Goal: Complete application form

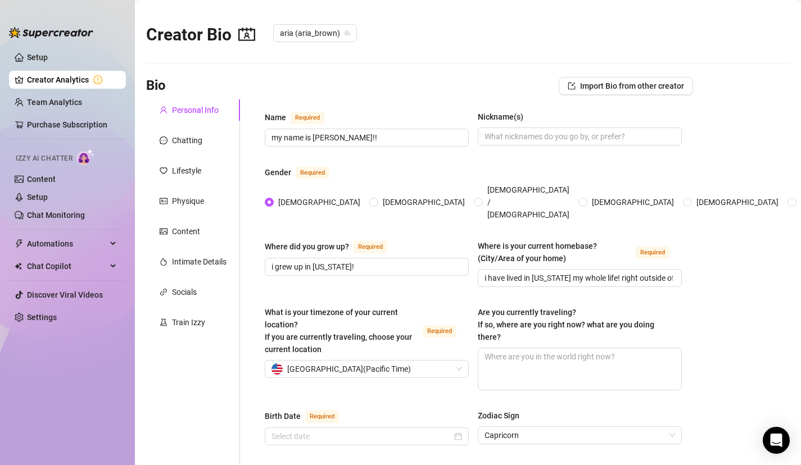
type input "[DATE]"
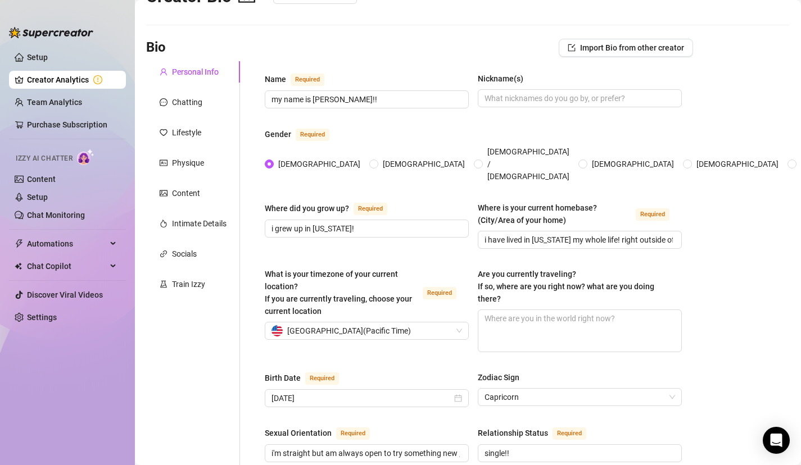
scroll to position [43, 0]
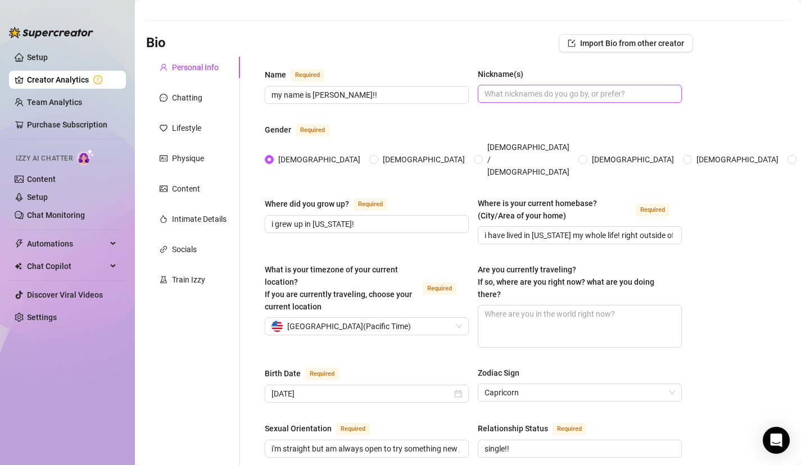
click at [488, 92] on input "Nickname(s)" at bounding box center [578, 94] width 188 height 12
type input "a"
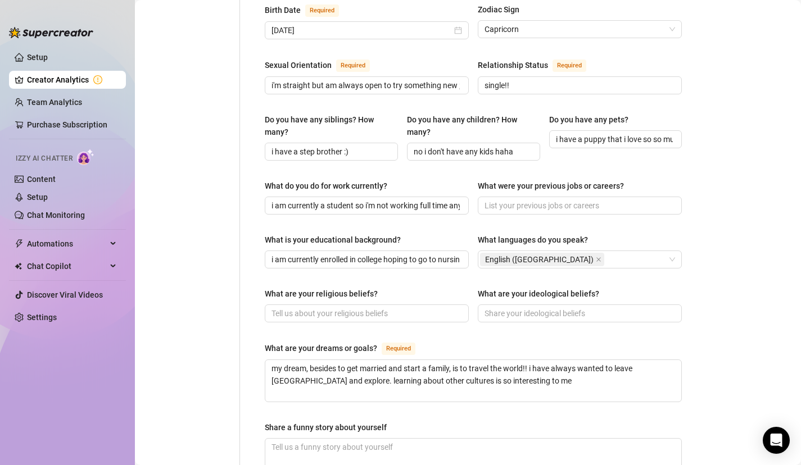
scroll to position [410, 0]
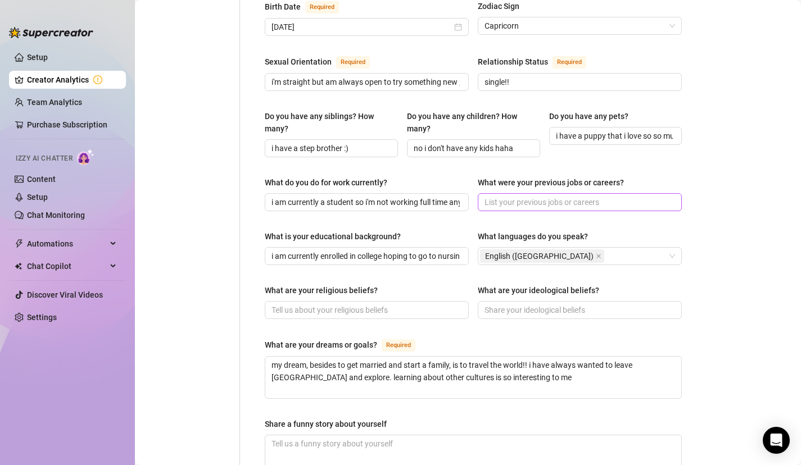
type input "some of my friends call me [PERSON_NAME]"
click at [544, 196] on input "What were your previous jobs or careers?" at bounding box center [578, 202] width 188 height 12
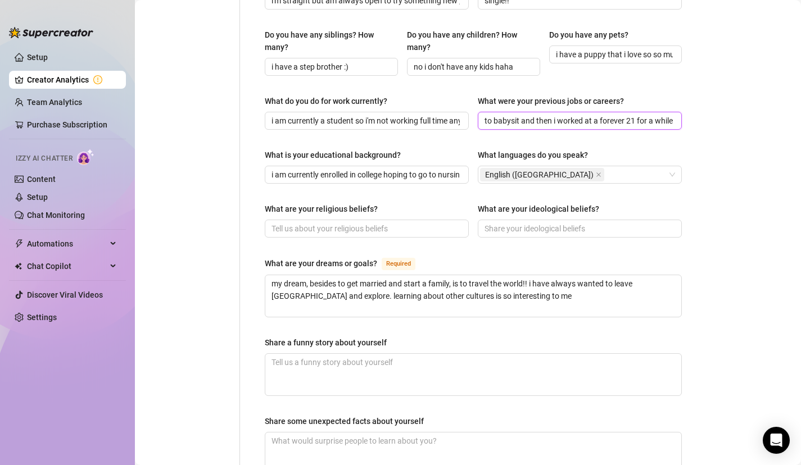
scroll to position [500, 0]
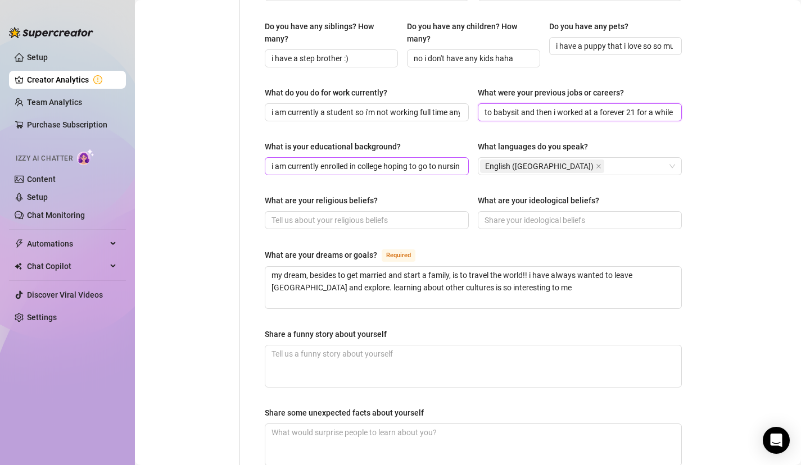
type input "i used to babysit and then i worked at a forever 21 for a while"
click at [449, 160] on input "i am currently enrolled in college hoping to go to nursing school!" at bounding box center [365, 166] width 188 height 12
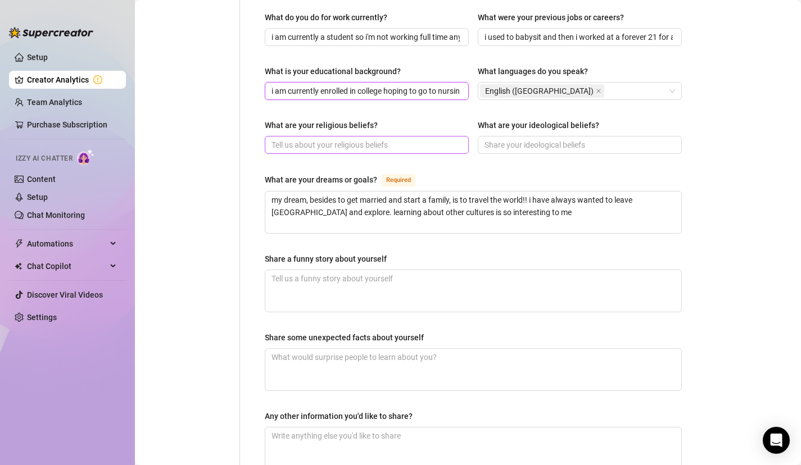
scroll to position [577, 0]
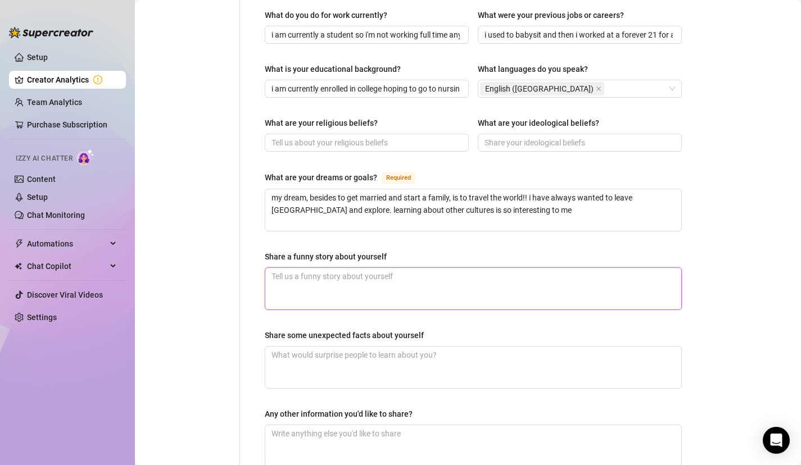
click at [403, 268] on textarea "Share a funny story about yourself" at bounding box center [473, 289] width 416 height 42
type textarea "o"
type textarea "on"
type textarea "one"
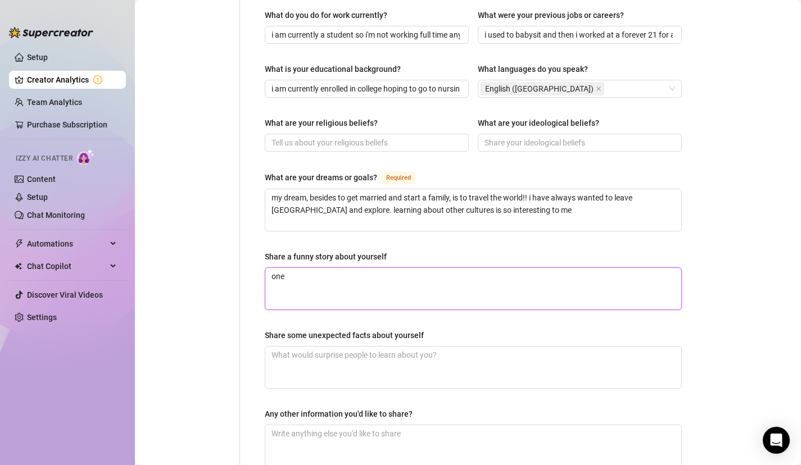
type textarea "one t"
type textarea "one ti"
type textarea "one [PERSON_NAME]"
type textarea "one time"
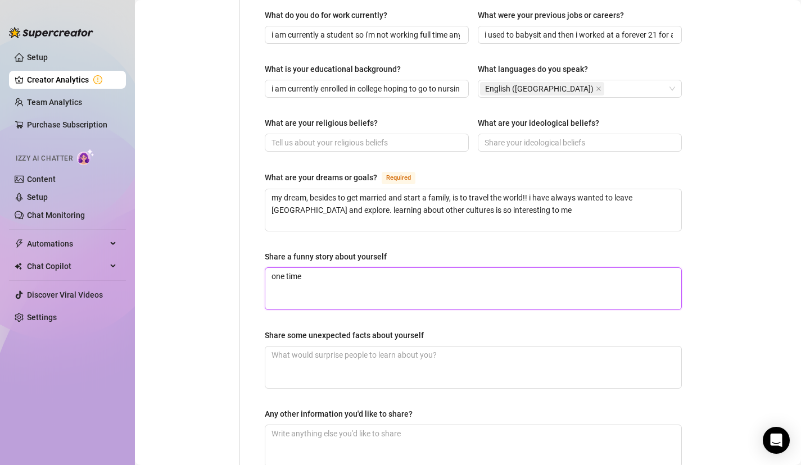
type textarea "one time i"
type textarea "one time i a"
type textarea "one time i ac"
type textarea "one time i acc"
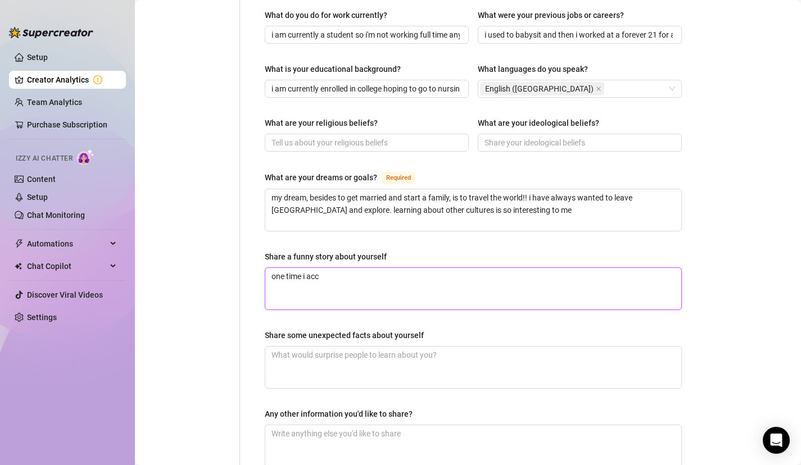
type textarea "one time i acci"
type textarea "one time i accid"
type textarea "one time i accide"
type textarea "one time i acciden"
type textarea "one time i accident"
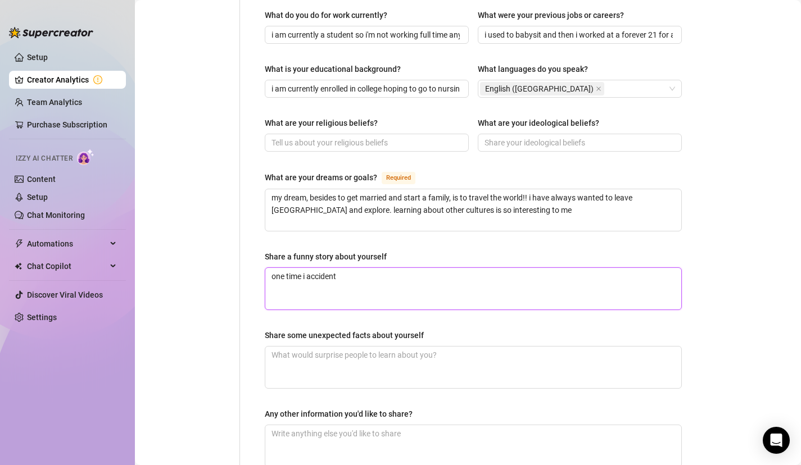
type textarea "one time i accidenta"
type textarea "one time i accidental"
type textarea "one time i accidentall"
type textarea "one time i accidentally"
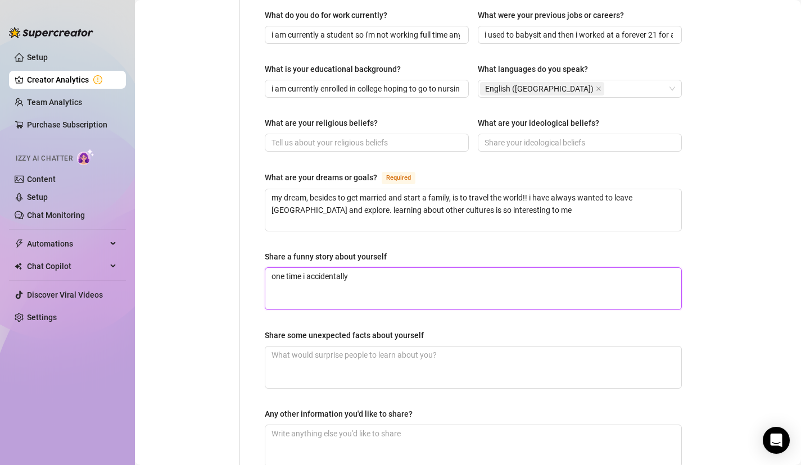
type textarea "one time i accidentally u"
type textarea "one time i accidentally up"
type textarea "one time i accidentally upl"
type textarea "one time i accidentally uplo"
type textarea "one time i accidentally uploa"
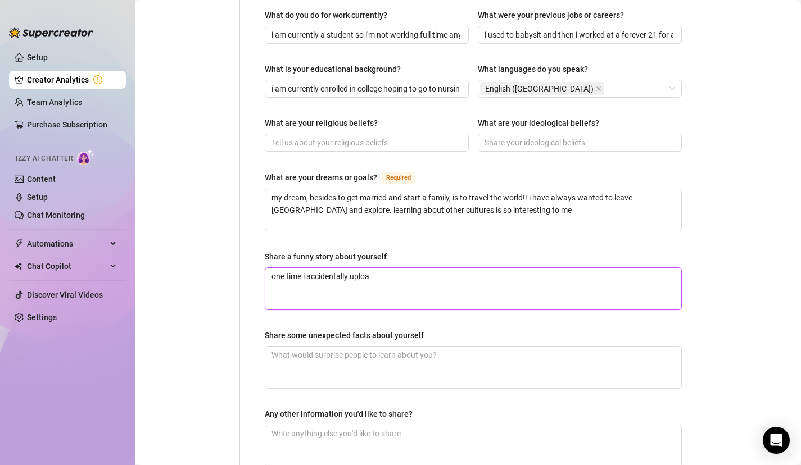
type textarea "one time i accidentally upload"
type textarea "one time i accidentally uploade"
type textarea "one time i accidentally uploaded"
type textarea "one time i accidentally uploaded to"
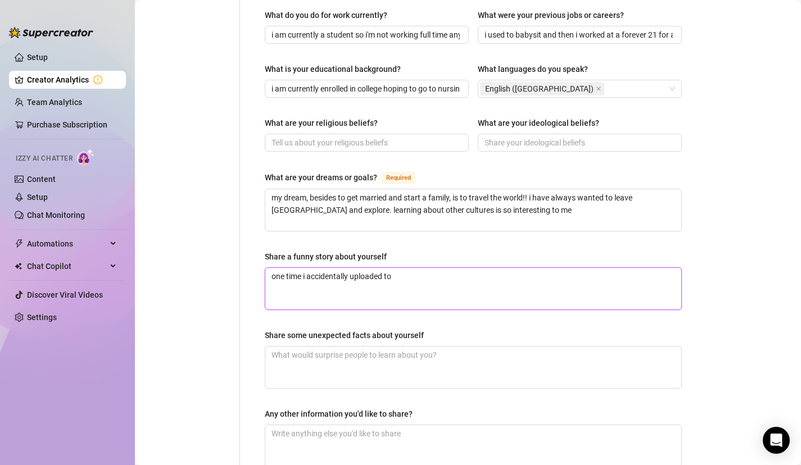
type textarea "one time i accidentally uploaded to"
type textarea "one time i accidentally uploaded to m"
type textarea "one time i accidentally uploaded to my"
type textarea "one time i accidentally uploaded to my i"
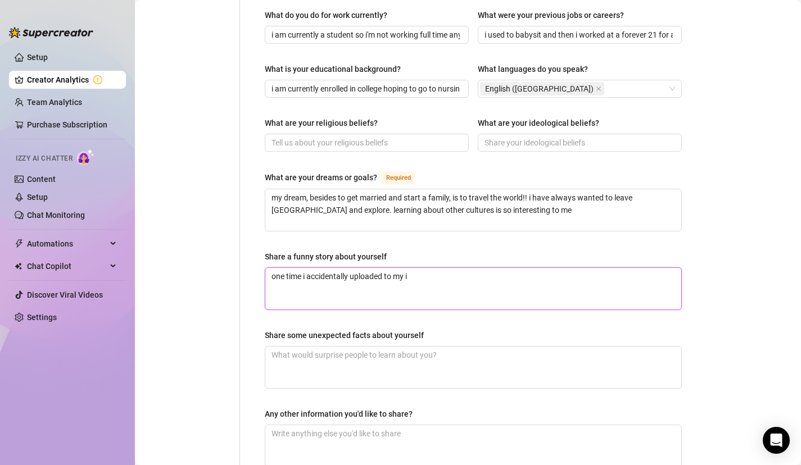
type textarea "one time i accidentally uploaded to my in"
type textarea "one time i accidentally uploaded to my ins"
type textarea "one time i accidentally uploaded to my inst"
type textarea "one time i accidentally uploaded to my insta"
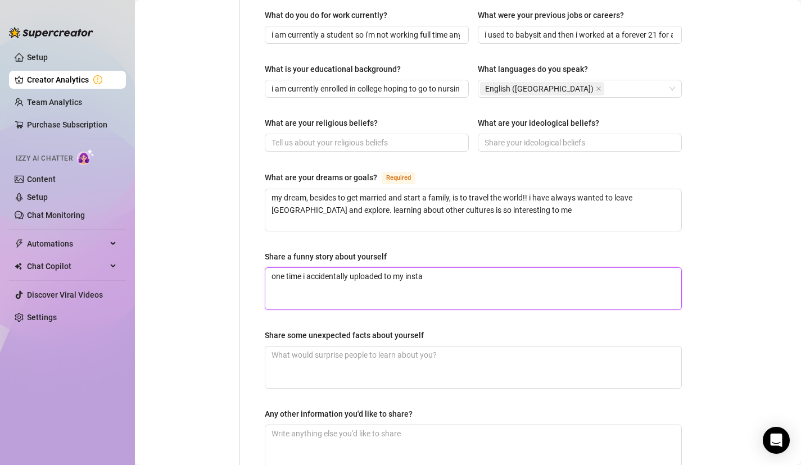
type textarea "one time i accidentally uploaded to my insta s"
type textarea "one time i accidentally uploaded to my insta so"
type textarea "one time i accidentally uploaded to my insta sot"
type textarea "one time i accidentally uploaded to my insta sotr"
type textarea "one time i accidentally uploaded to my insta sotry"
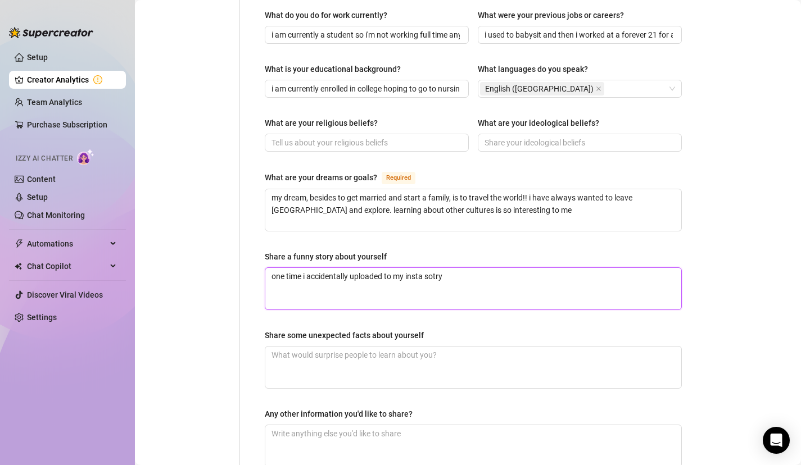
type textarea "one time i accidentally uploaded to my insta sotr"
type textarea "one time i accidentally uploaded to my insta sot"
type textarea "one time i accidentally uploaded to my insta so"
type textarea "one time i accidentally uploaded to my insta s"
type textarea "one time i accidentally uploaded to my insta st"
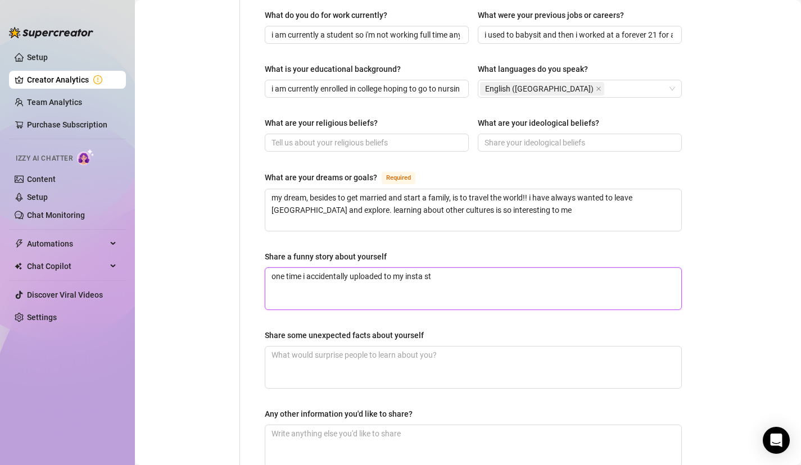
type textarea "one time i accidentally uploaded to my insta sto"
type textarea "one time i accidentally uploaded to my insta stor"
type textarea "one time i accidentally uploaded to my insta story"
type textarea "one time i accidentally uploaded to my insta story i"
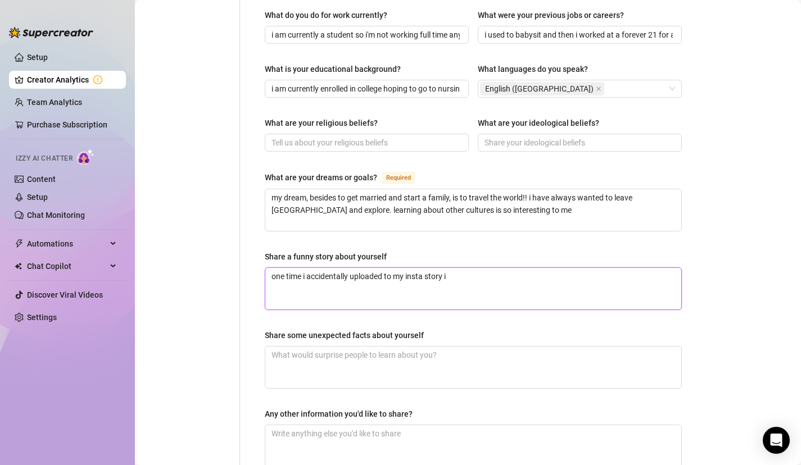
type textarea "one time i accidentally uploaded to my insta story in"
type textarea "one time i accidentally uploaded to my insta story ins"
type textarea "one time i accidentally uploaded to my insta story inst"
type textarea "one time i accidentally uploaded to my insta story inste"
type textarea "one time i accidentally uploaded to my insta story instea"
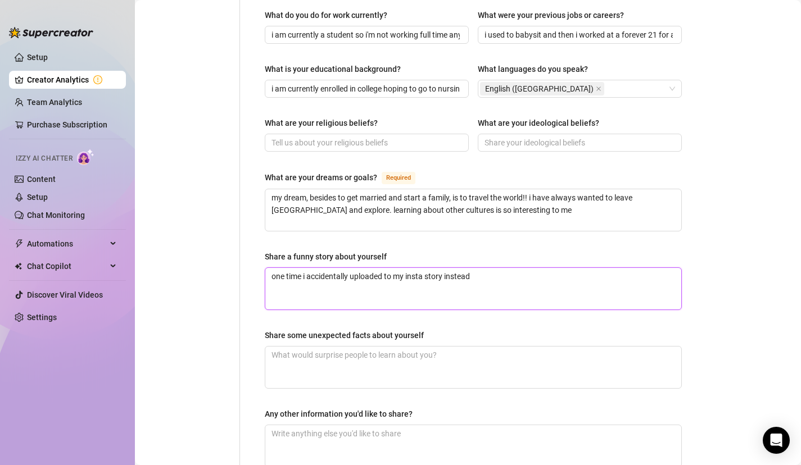
type textarea "one time i accidentally uploaded to my insta story instead"
type textarea "one time i accidentally uploaded to my insta story instead o"
type textarea "one time i accidentally uploaded to my insta story instead of"
type textarea "one time i accidentally uploaded to my insta story instead of m"
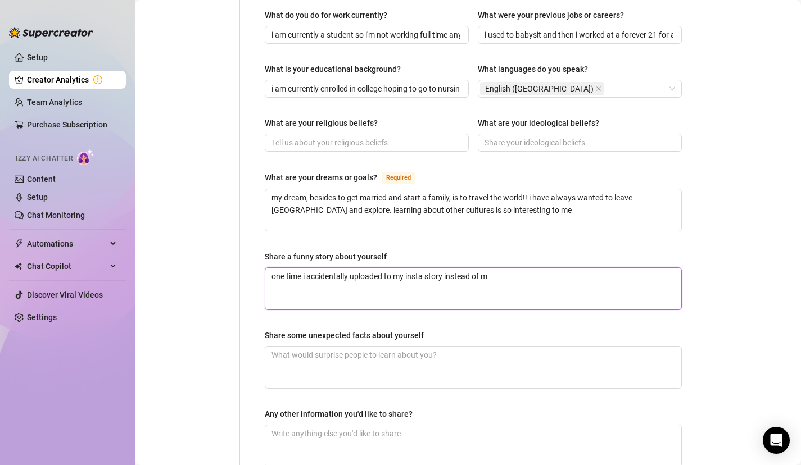
type textarea "one time i accidentally uploaded to my insta story instead of my"
type textarea "one time i accidentally uploaded to my insta story instead of my O"
type textarea "one time i accidentally uploaded to my insta story instead of my OF"
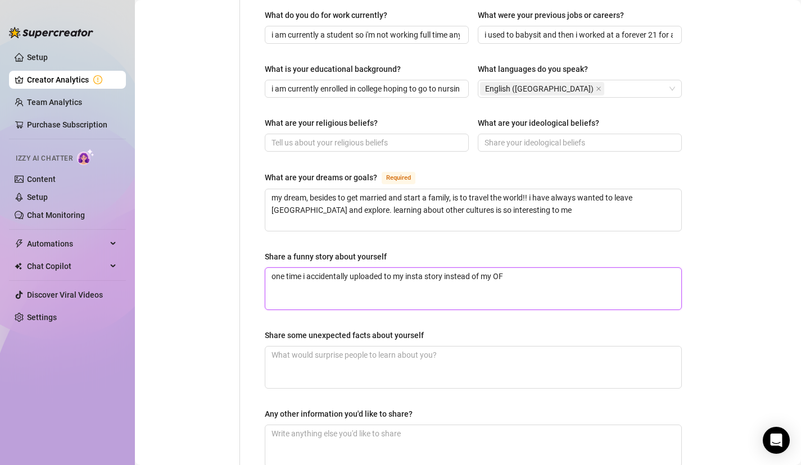
type textarea "one time i accidentally uploaded to my insta story instead of my OF s"
type textarea "one time i accidentally uploaded to my insta story instead of my OF so"
type textarea "one time i accidentally uploaded to my insta story instead of my OF sot"
type textarea "one time i accidentally uploaded to my insta story instead of my OF so"
type textarea "one time i accidentally uploaded to my insta story instead of my OF st"
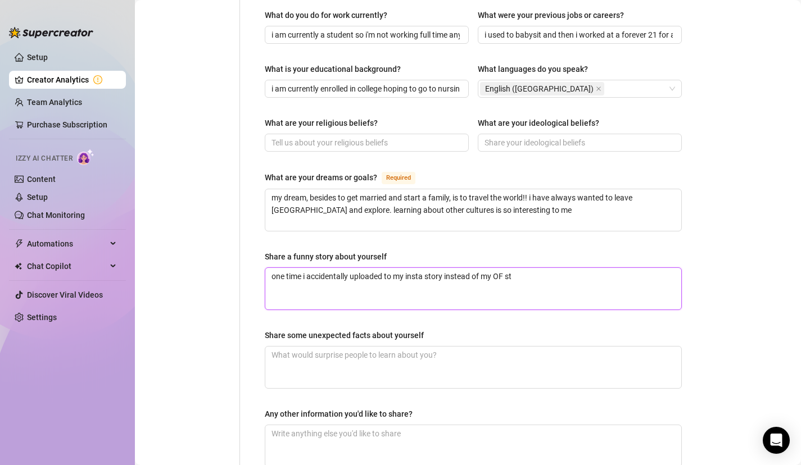
type textarea "one time i accidentally uploaded to my insta story instead of my OF sto"
type textarea "one time i accidentally uploaded to my insta story instead of my OF story"
type textarea "one time i accidentally uploaded to my insta story instead of my OF story s"
type textarea "one time i accidentally uploaded to my insta story instead of my OF story sa"
type textarea "one time i accidentally uploaded to my insta story instead of my OF story s"
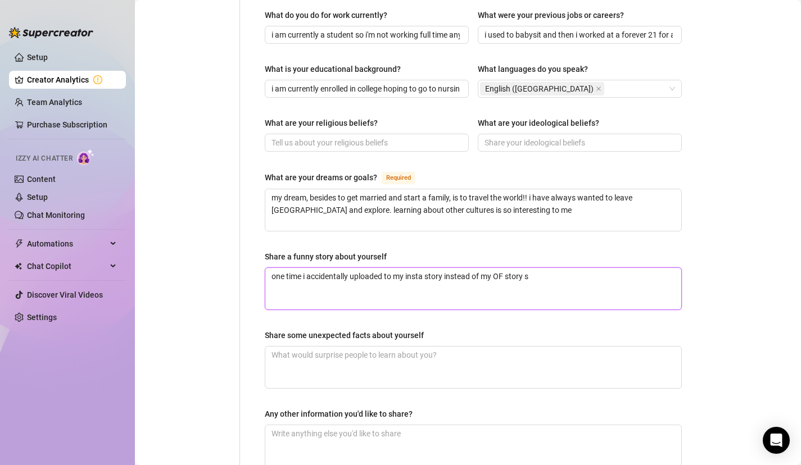
type textarea "one time i accidentally uploaded to my insta story instead of my OF story"
type textarea "one time i accidentally uploaded to my insta story instead of my OF story a"
type textarea "one time i accidentally uploaded to my insta story instead of my OF story an"
type textarea "one time i accidentally uploaded to my insta story instead of my OF story and"
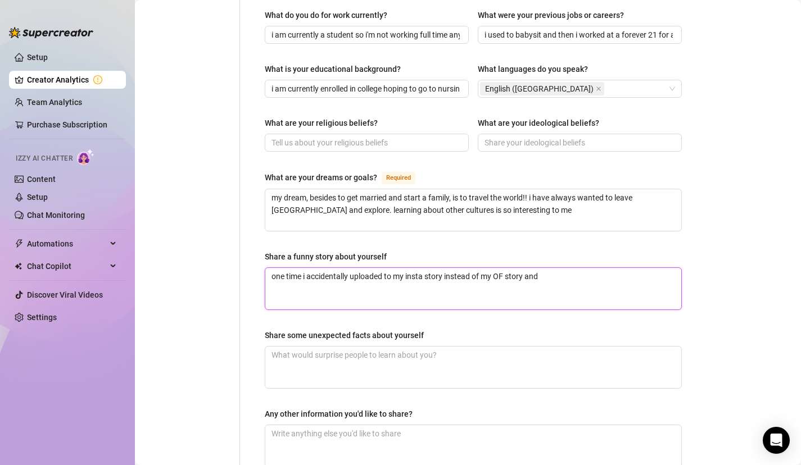
type textarea "one time i accidentally uploaded to my insta story instead of my OF story and i"
type textarea "one time i accidentally uploaded to my insta story instead of my OF story and i…"
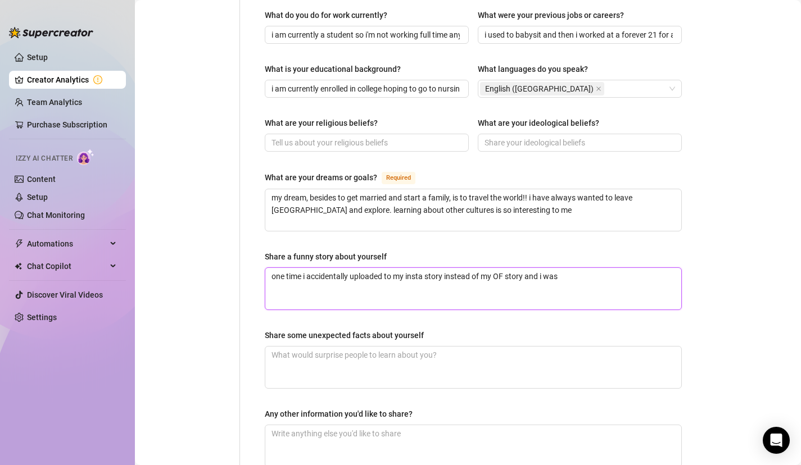
type textarea "one time i accidentally uploaded to my insta story instead of my OF story and i…"
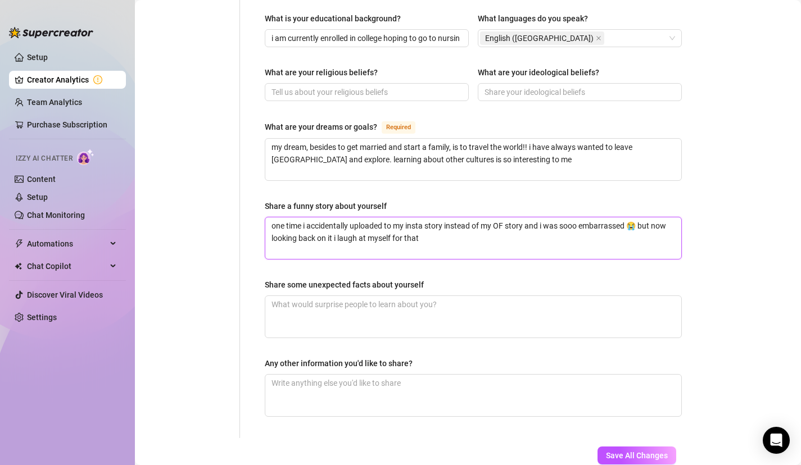
scroll to position [677, 0]
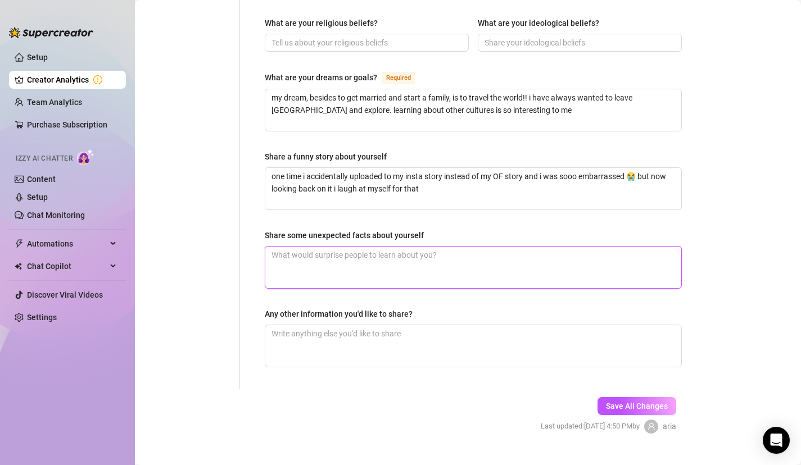
click at [538, 254] on textarea "Share some unexpected facts about yourself" at bounding box center [473, 268] width 416 height 42
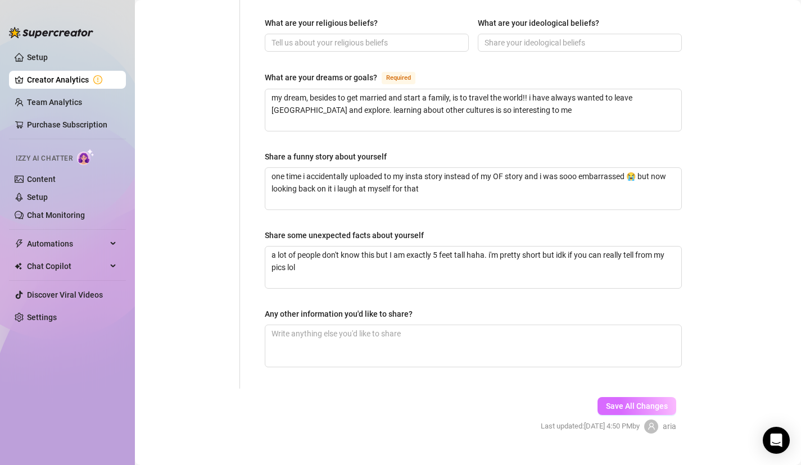
click at [613, 397] on button "Save All Changes" at bounding box center [636, 406] width 79 height 18
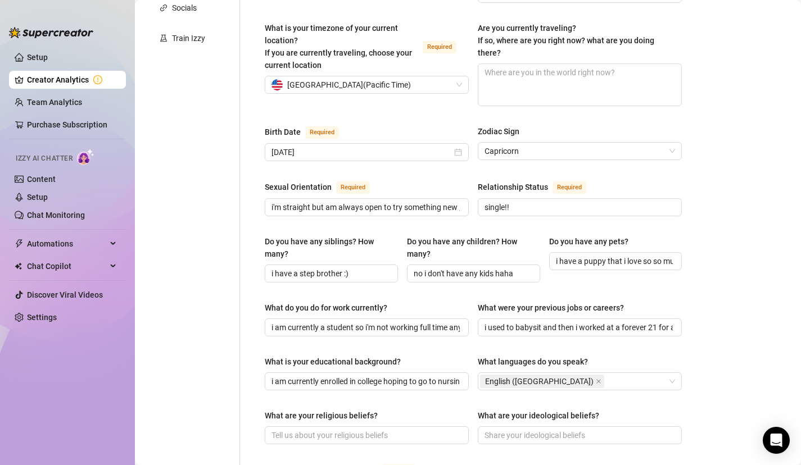
scroll to position [289, 0]
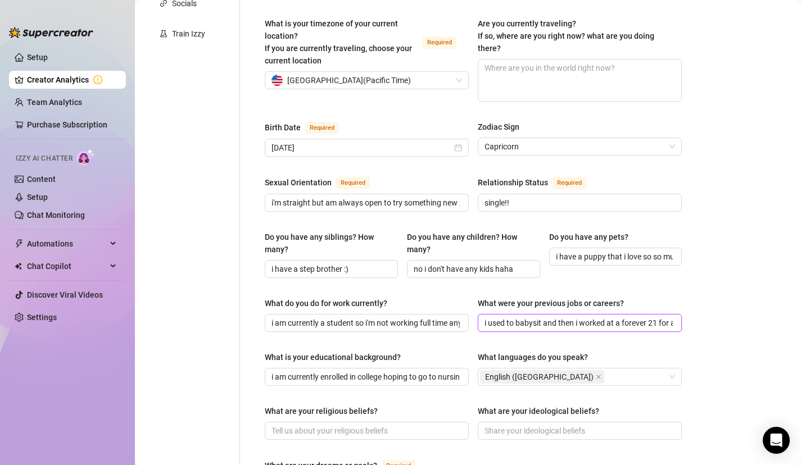
click at [524, 317] on input "i used to babysit and then i worked at a forever 21 for a while" at bounding box center [578, 323] width 188 height 12
drag, startPoint x: 649, startPoint y: 302, endPoint x: 433, endPoint y: 307, distance: 215.9
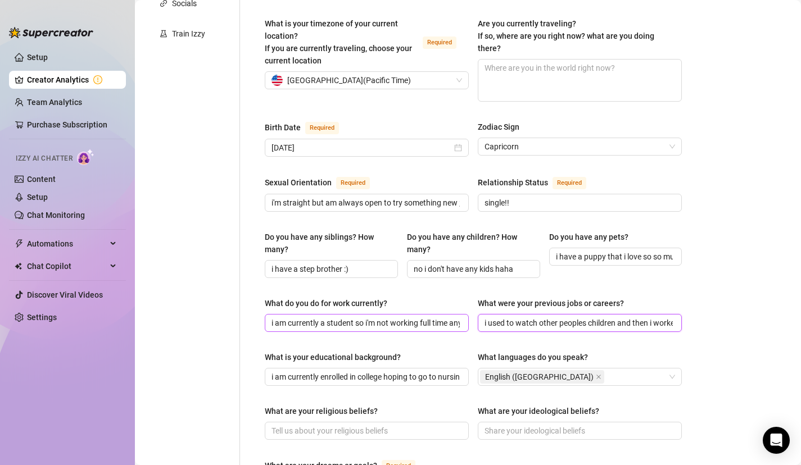
click at [433, 307] on div "What do you do for work currently? i am currently a student so i'm not working …" at bounding box center [473, 319] width 417 height 45
click at [615, 317] on input "i worked at a forever 21 for a while" at bounding box center [578, 323] width 188 height 12
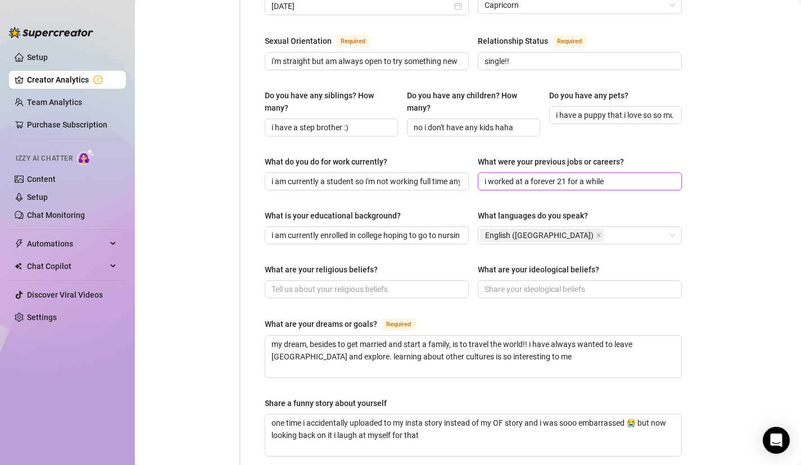
scroll to position [677, 0]
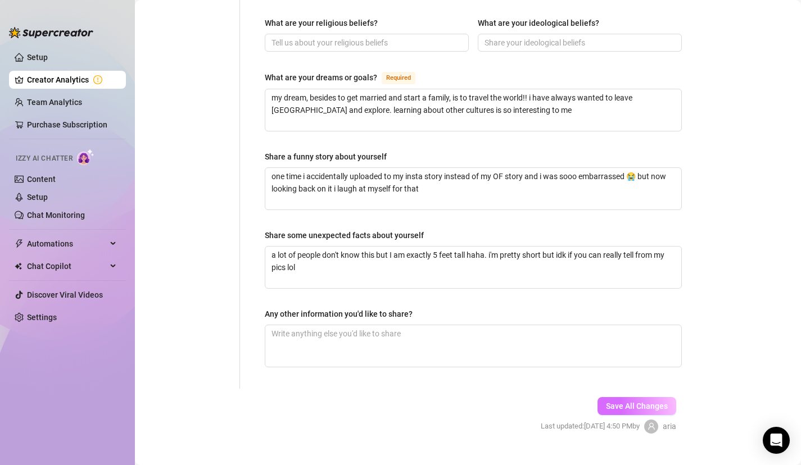
click at [619, 402] on span "Save All Changes" at bounding box center [637, 406] width 62 height 9
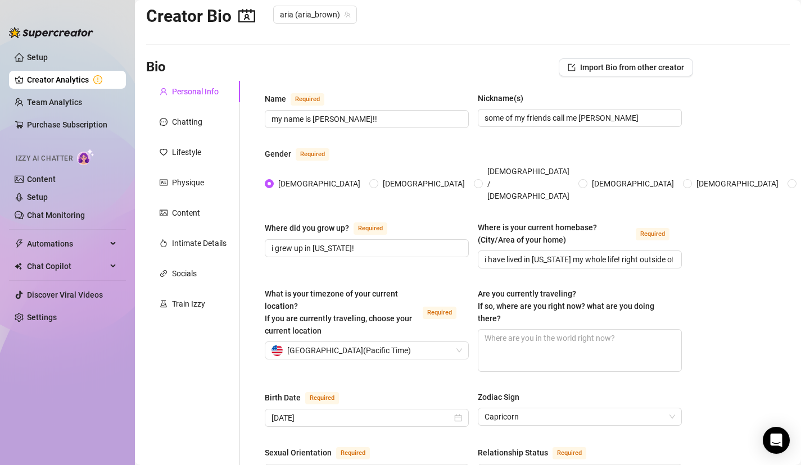
scroll to position [0, 0]
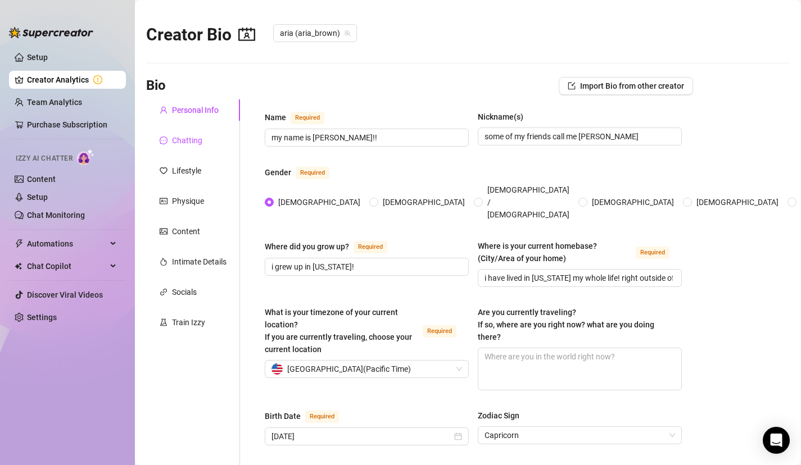
click at [199, 143] on div "Chatting" at bounding box center [187, 140] width 30 height 12
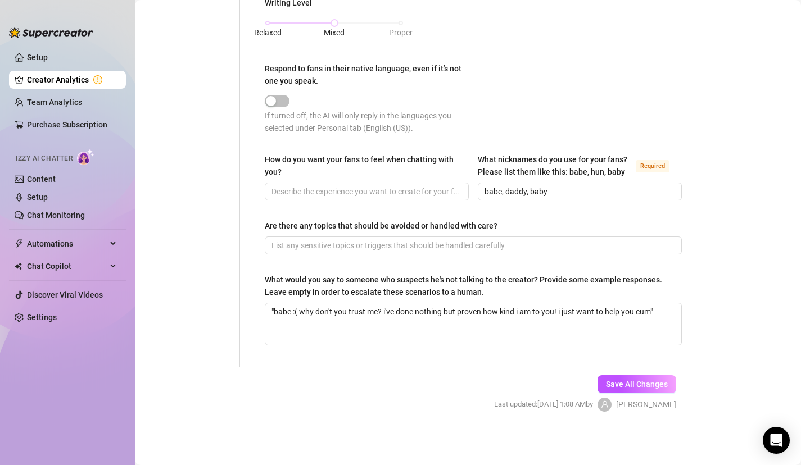
scroll to position [618, 0]
click at [297, 192] on input "How do you want your fans to feel when chatting with you?" at bounding box center [365, 191] width 188 height 12
click at [619, 383] on span "Save All Changes" at bounding box center [637, 384] width 62 height 9
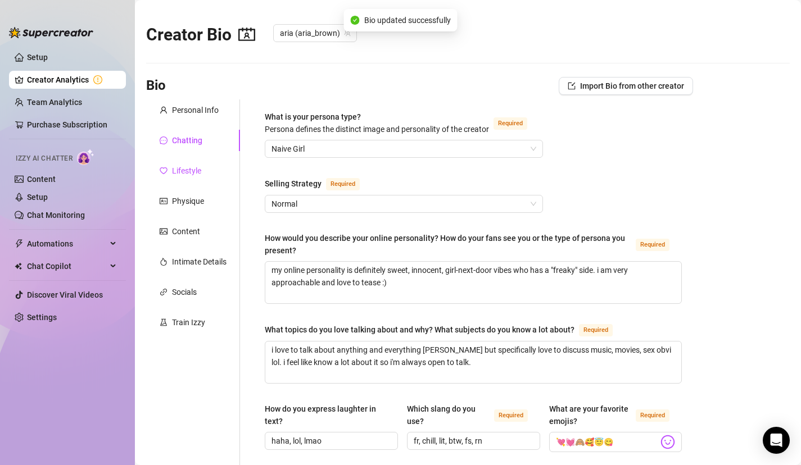
click at [176, 169] on div "Lifestyle" at bounding box center [186, 171] width 29 height 12
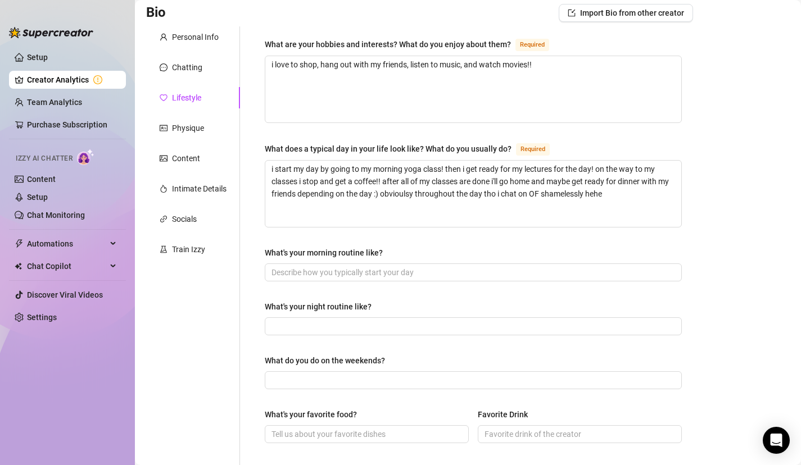
scroll to position [79, 0]
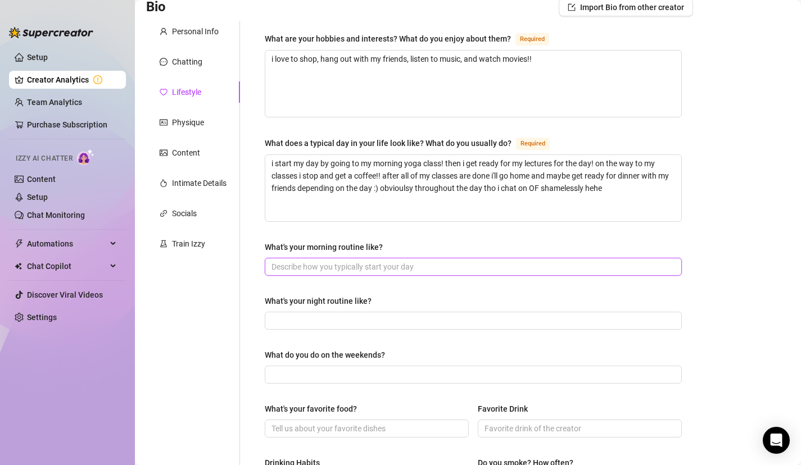
click at [358, 269] on input "What's your morning routine like?" at bounding box center [471, 267] width 401 height 12
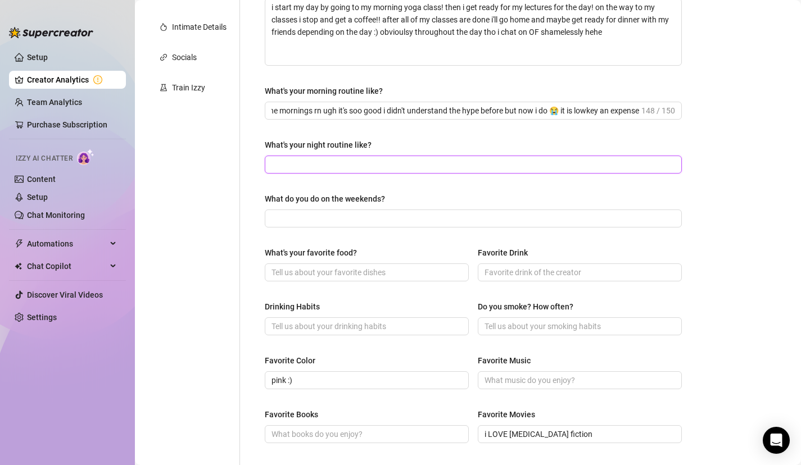
scroll to position [0, 0]
click at [418, 169] on input "What's your night routine like?" at bounding box center [471, 164] width 401 height 12
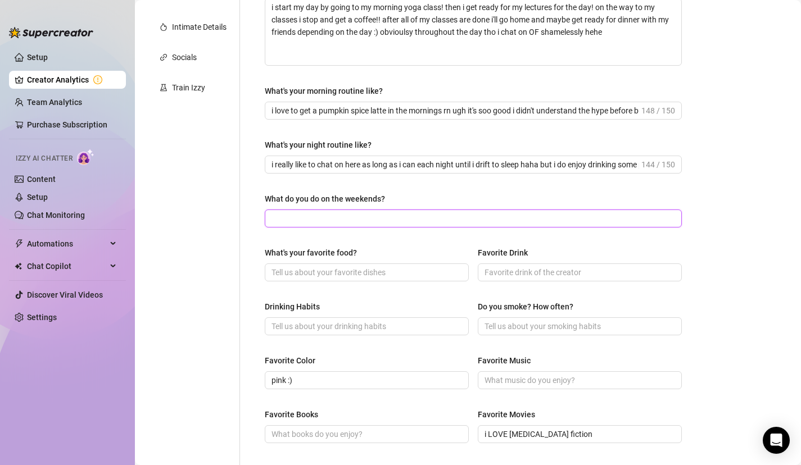
click at [411, 223] on input "What do you do on the weekends?" at bounding box center [471, 218] width 401 height 12
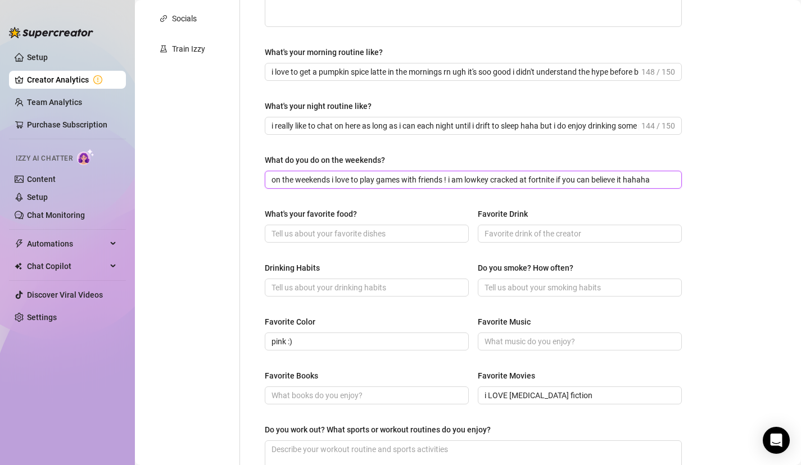
scroll to position [298, 0]
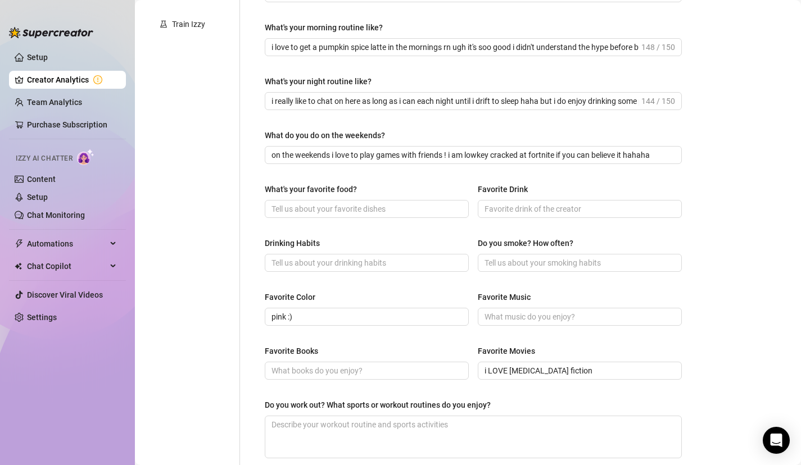
click at [368, 191] on div "What's your favorite food?" at bounding box center [367, 191] width 204 height 17
click at [368, 198] on div "What's your favorite food?" at bounding box center [367, 191] width 204 height 17
click at [368, 207] on input "What's your favorite food?" at bounding box center [365, 209] width 188 height 12
click at [504, 214] on input "Favorite Drink" at bounding box center [578, 209] width 188 height 12
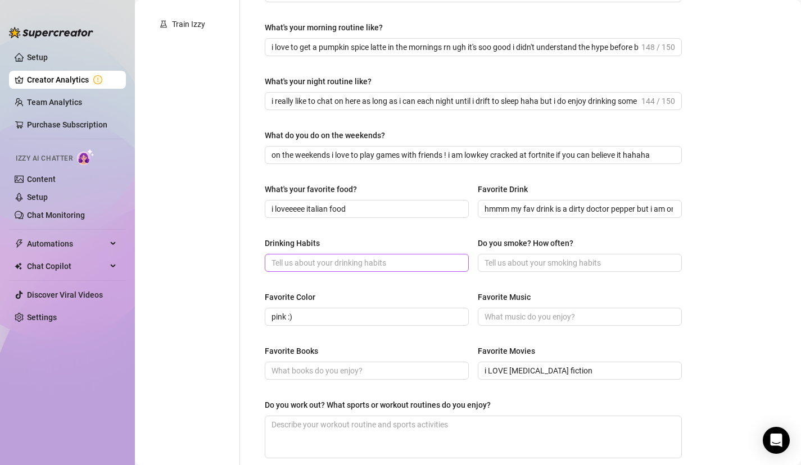
click at [411, 268] on span at bounding box center [367, 263] width 204 height 18
click at [505, 262] on input "Do you smoke? How often?" at bounding box center [578, 263] width 188 height 12
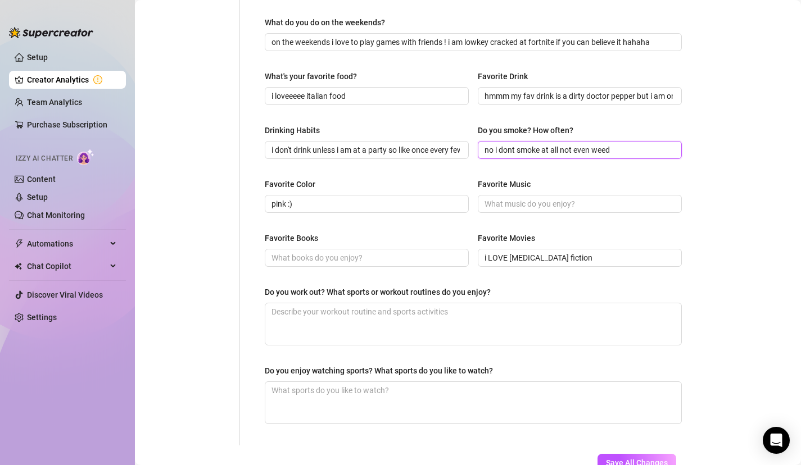
scroll to position [414, 0]
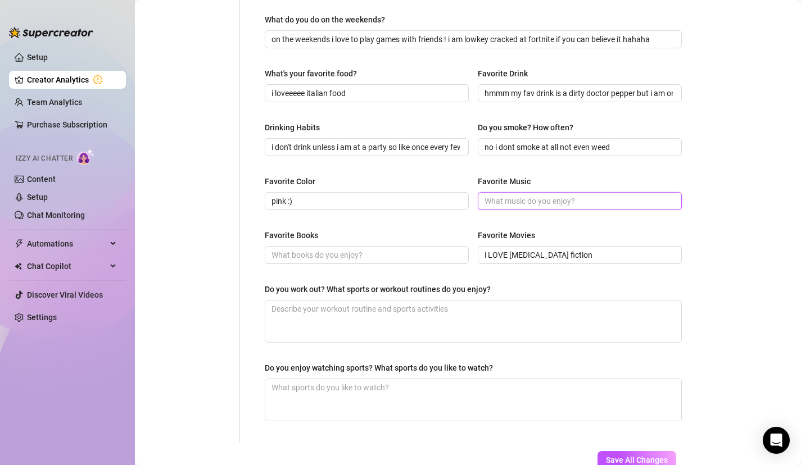
click at [519, 202] on input "Favorite Music" at bounding box center [578, 201] width 188 height 12
click at [360, 250] on input "Favorite Books" at bounding box center [365, 255] width 188 height 12
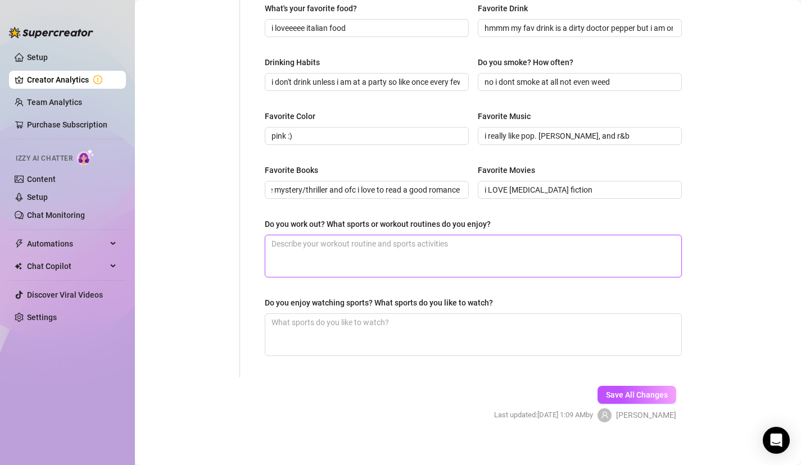
scroll to position [0, 0]
click at [401, 261] on textarea "Do you work out? What sports or workout routines do you enjoy?" at bounding box center [473, 256] width 416 height 42
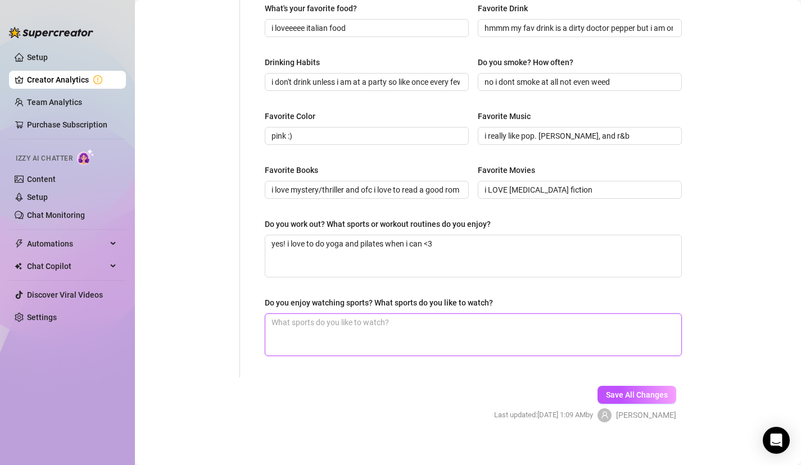
click at [405, 337] on textarea "Do you enjoy watching sports? What sports do you like to watch?" at bounding box center [473, 335] width 416 height 42
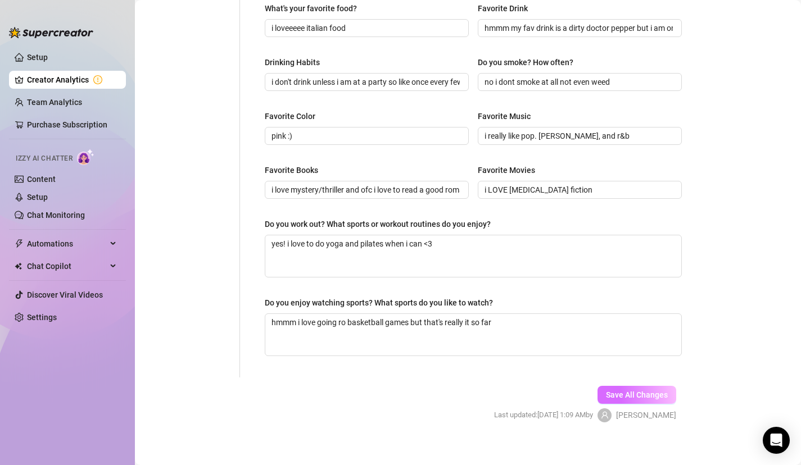
click at [615, 398] on button "Save All Changes" at bounding box center [636, 395] width 79 height 18
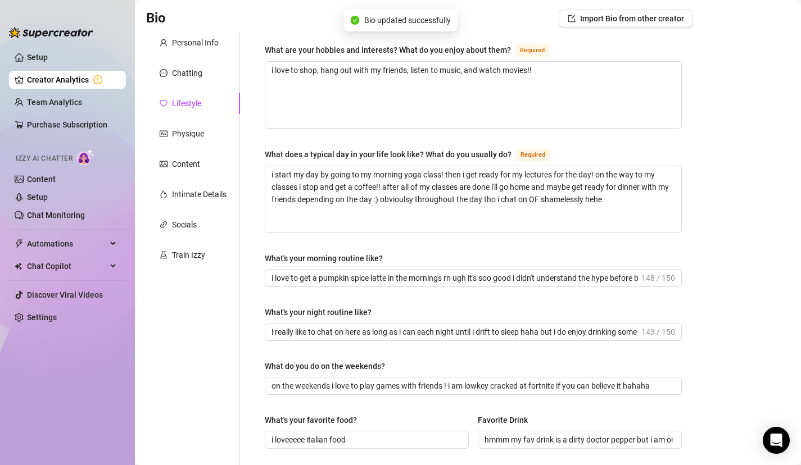
scroll to position [11, 0]
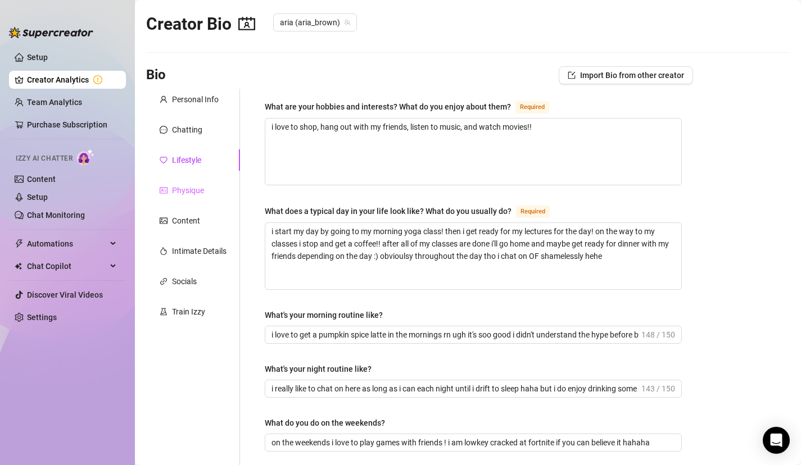
click at [207, 187] on div "Physique" at bounding box center [193, 190] width 94 height 21
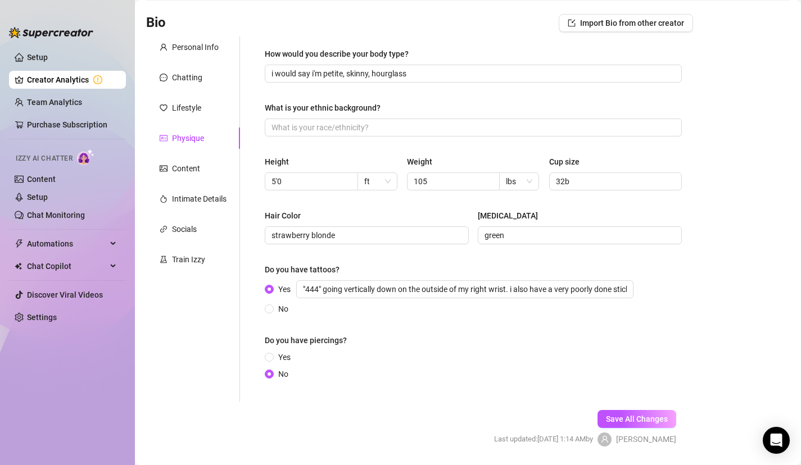
scroll to position [66, 0]
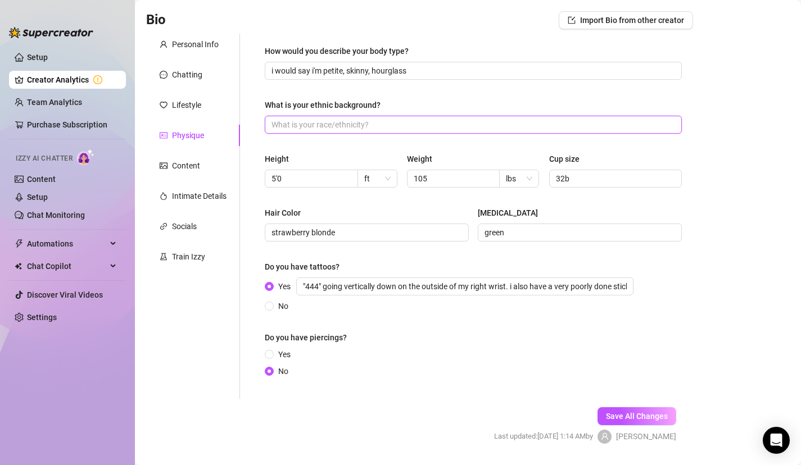
click at [397, 127] on input "What is your ethnic background?" at bounding box center [471, 125] width 401 height 12
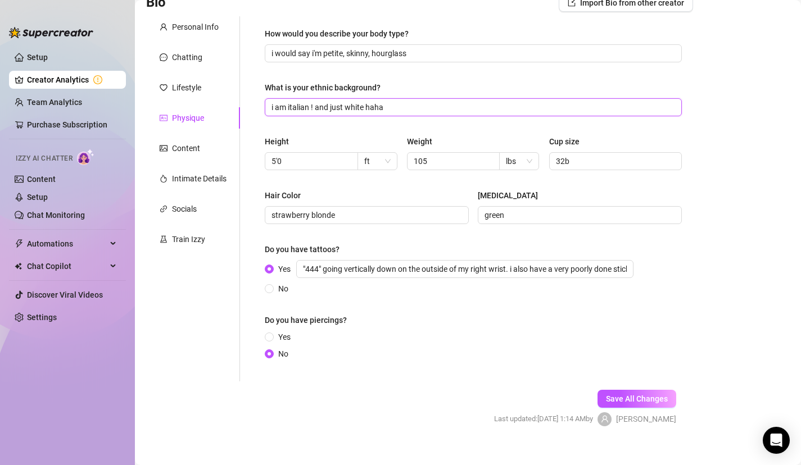
scroll to position [98, 0]
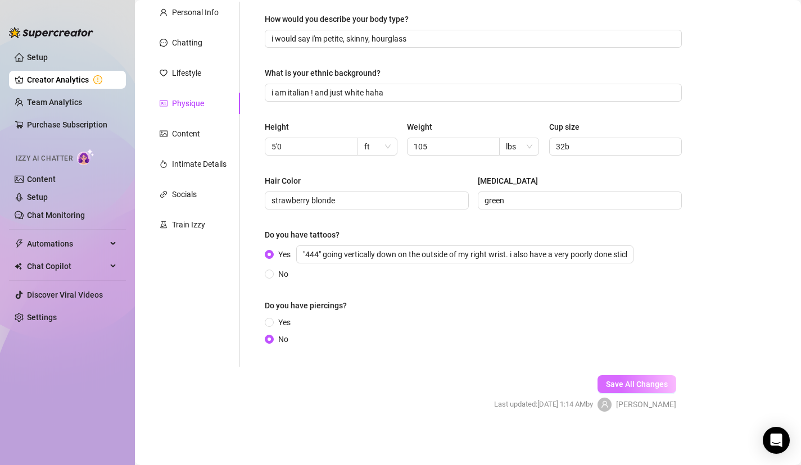
click at [627, 389] on button "Save All Changes" at bounding box center [636, 384] width 79 height 18
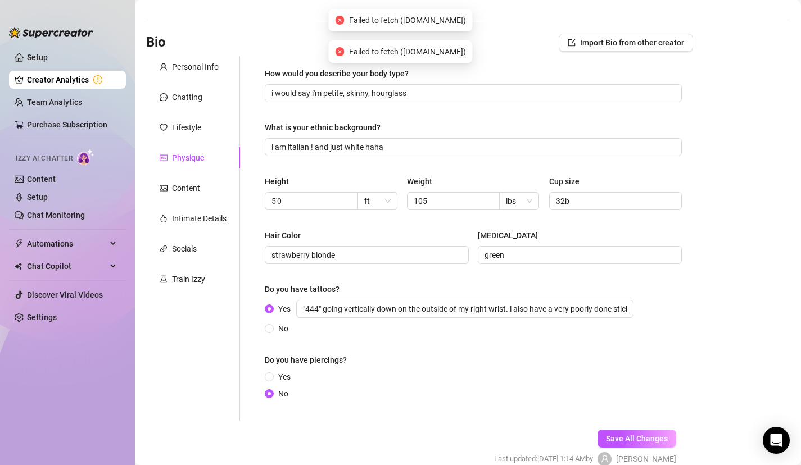
scroll to position [40, 0]
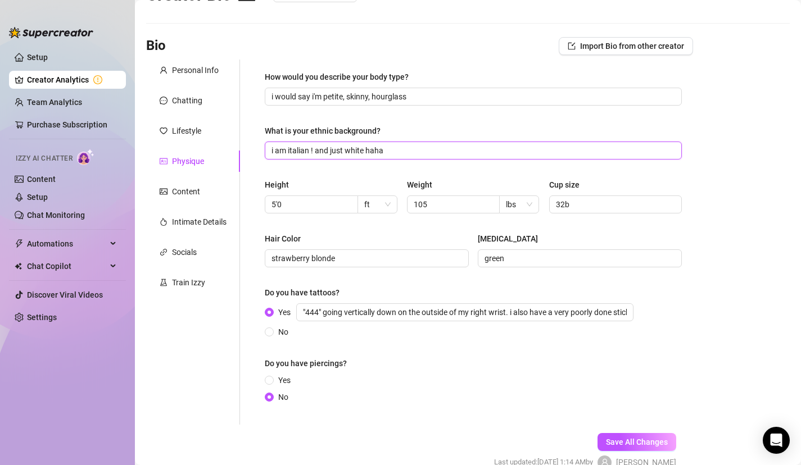
click at [358, 152] on input "i am italian ! and just white haha" at bounding box center [471, 150] width 401 height 12
drag, startPoint x: 389, startPoint y: 158, endPoint x: 366, endPoint y: 155, distance: 23.8
click at [366, 155] on span "i am italian ! and just haha" at bounding box center [473, 151] width 417 height 18
drag, startPoint x: 378, startPoint y: 154, endPoint x: 314, endPoint y: 153, distance: 64.6
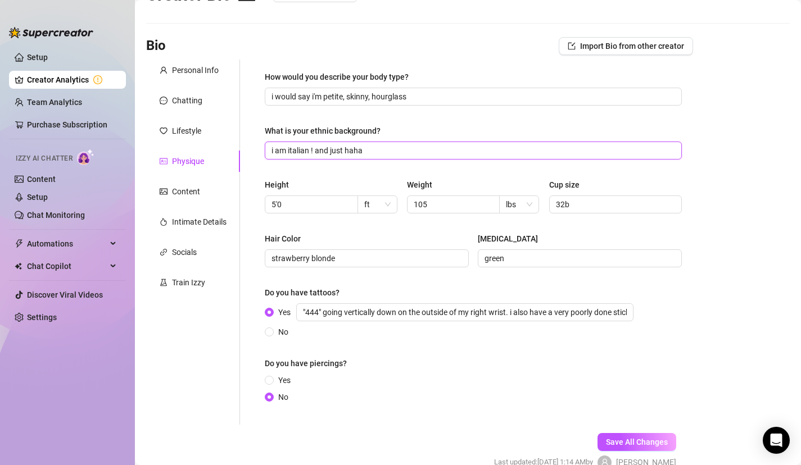
click at [314, 153] on input "i am italian ! and just haha" at bounding box center [471, 150] width 401 height 12
click at [619, 444] on span "Save All Changes" at bounding box center [637, 442] width 62 height 9
click at [170, 196] on div "Content" at bounding box center [180, 191] width 40 height 12
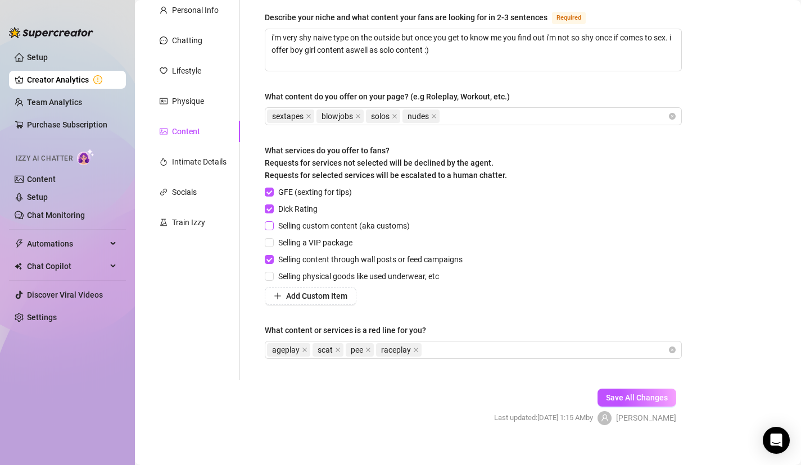
scroll to position [113, 0]
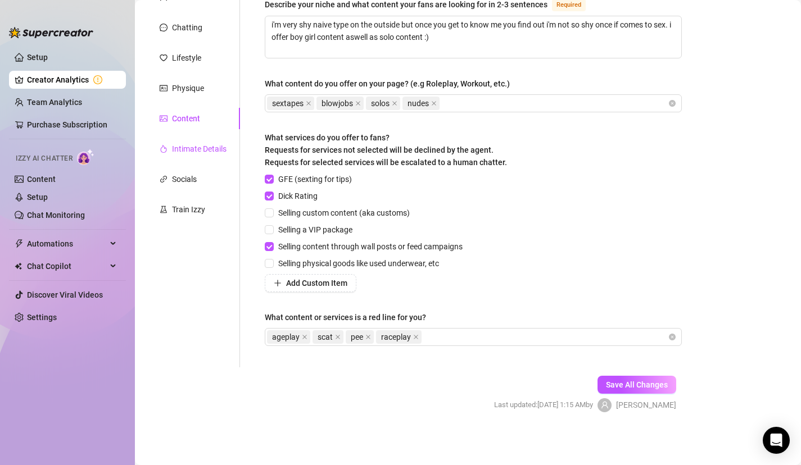
click at [201, 155] on div "Intimate Details" at bounding box center [199, 149] width 55 height 12
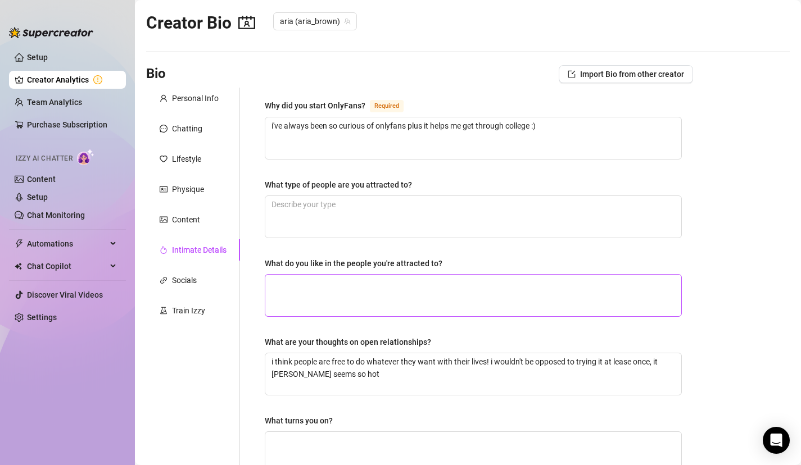
scroll to position [0, 0]
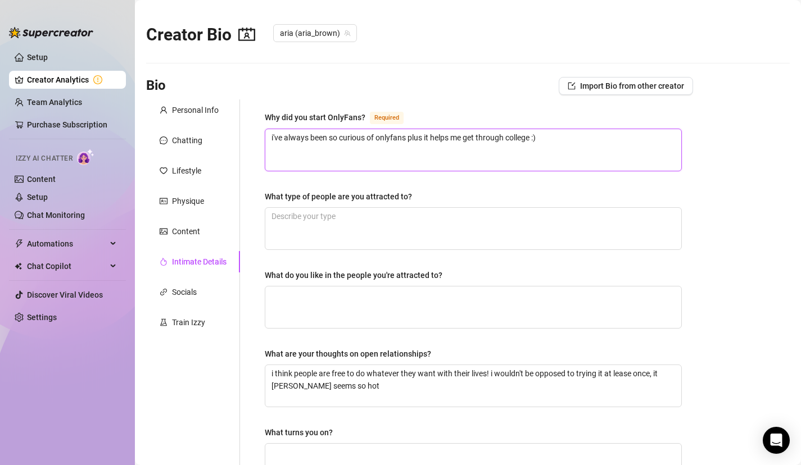
click at [433, 139] on textarea "i've always been so curious of onlyfans plus it helps me get through college :)" at bounding box center [473, 150] width 416 height 42
click at [506, 135] on textarea "i've always been so curious of onlyfans plus it has really been helps me get th…" at bounding box center [473, 150] width 416 height 42
click at [612, 155] on textarea "i've always been so curious of onlyfans plus it has really been helping me get …" at bounding box center [473, 150] width 416 height 42
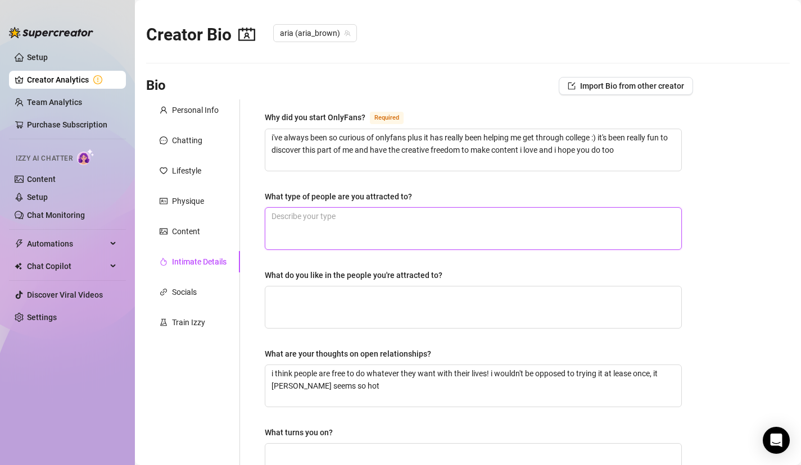
click at [588, 225] on textarea "What type of people are you attracted to?" at bounding box center [473, 229] width 416 height 42
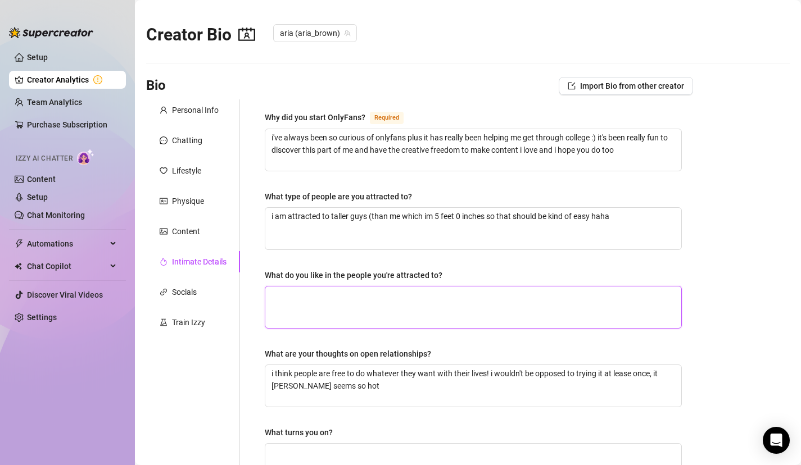
click at [586, 314] on textarea "What do you like in the people you're attracted to?" at bounding box center [473, 308] width 416 height 42
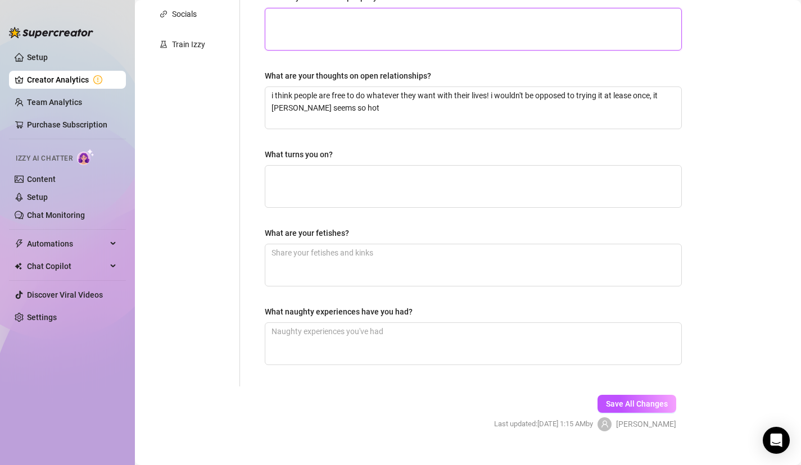
scroll to position [297, 0]
